Goal: Navigation & Orientation: Find specific page/section

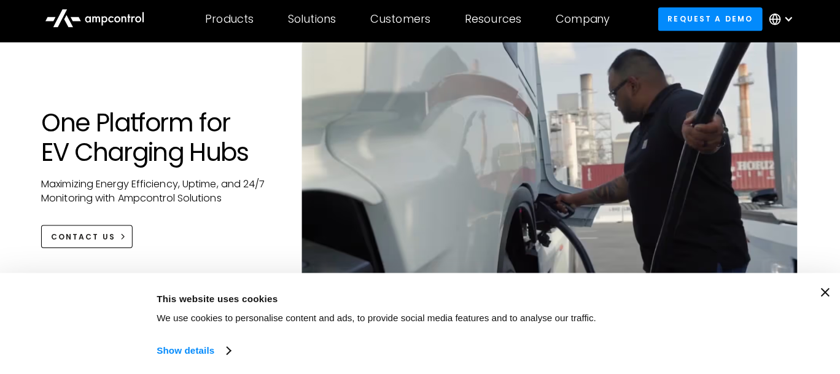
scroll to position [88, 0]
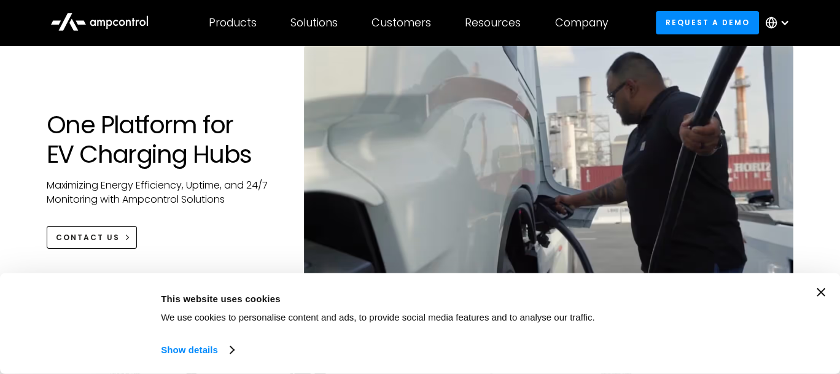
click at [823, 274] on div "Consent Details [#IABV2SETTINGS#] About This website uses cookies We use cookie…" at bounding box center [420, 323] width 840 height 101
click at [825, 288] on icon "Close banner" at bounding box center [821, 292] width 9 height 9
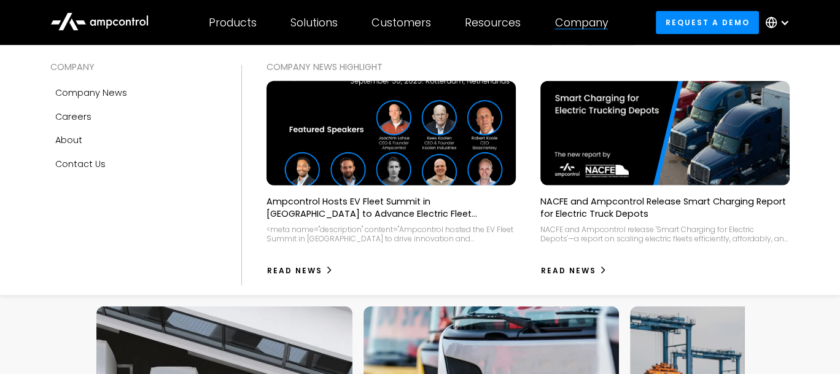
scroll to position [2989, 0]
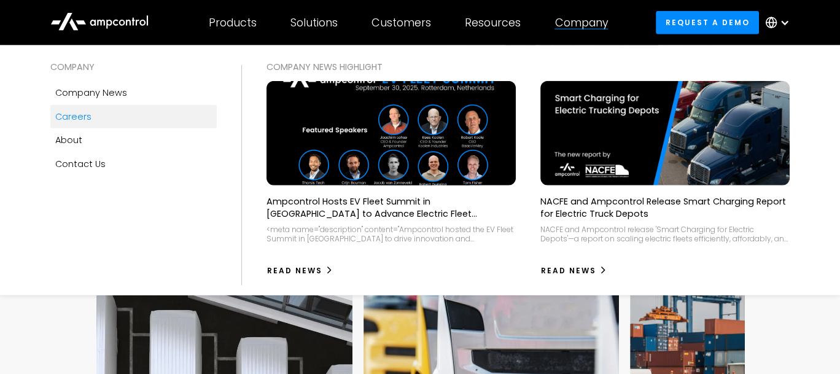
click at [60, 128] on link "Careers" at bounding box center [133, 116] width 166 height 23
